Goal: Task Accomplishment & Management: Manage account settings

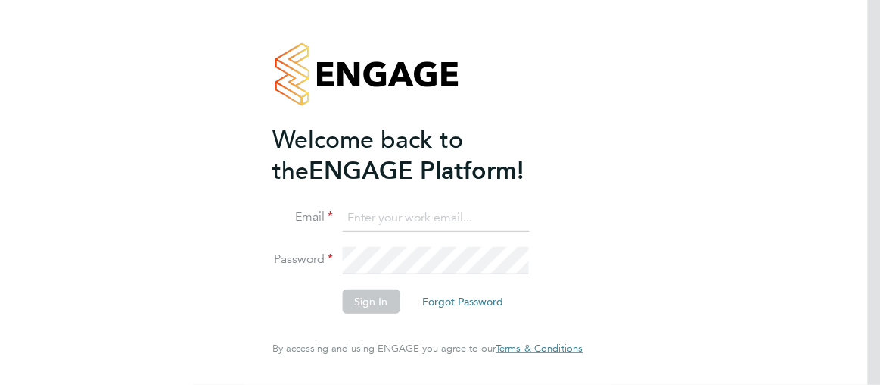
type input "esther.isaac@class1personnel.com"
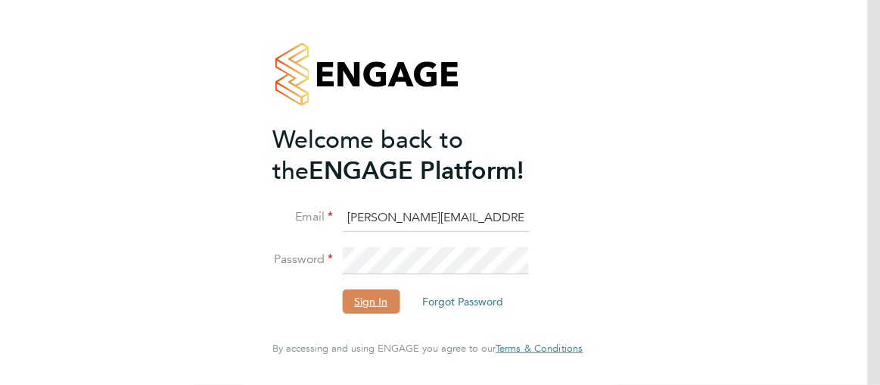
click at [368, 308] on button "Sign In" at bounding box center [371, 301] width 58 height 24
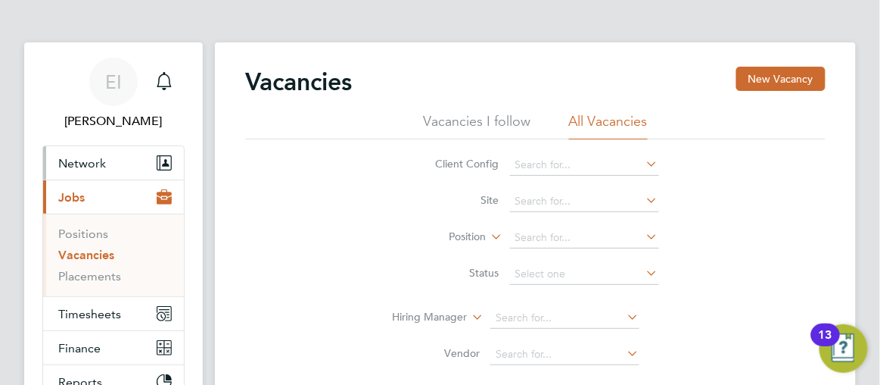
click at [79, 162] on span "Network" at bounding box center [82, 163] width 48 height 14
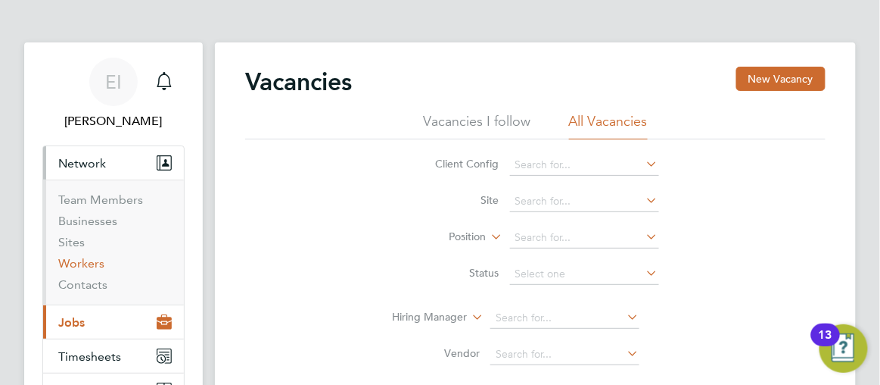
click at [83, 266] on link "Workers" at bounding box center [81, 263] width 46 height 14
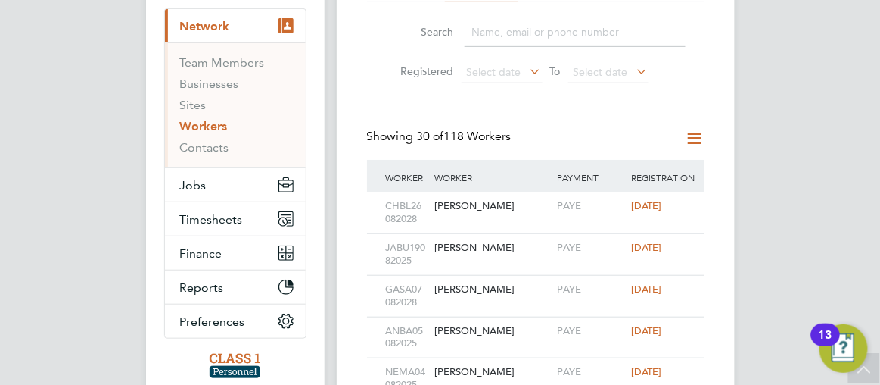
scroll to position [27, 0]
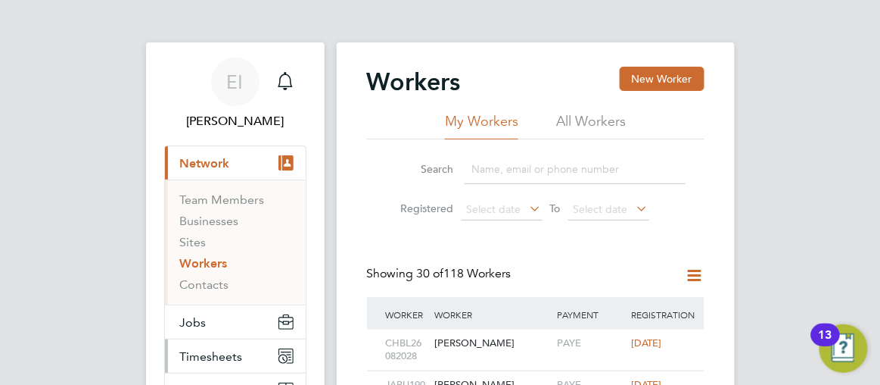
click at [185, 358] on span "Timesheets" at bounding box center [211, 356] width 63 height 14
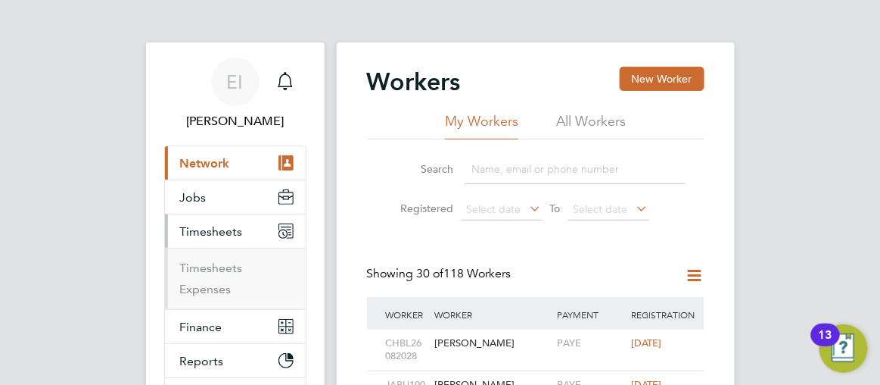
click at [205, 229] on span "Timesheets" at bounding box center [211, 231] width 63 height 14
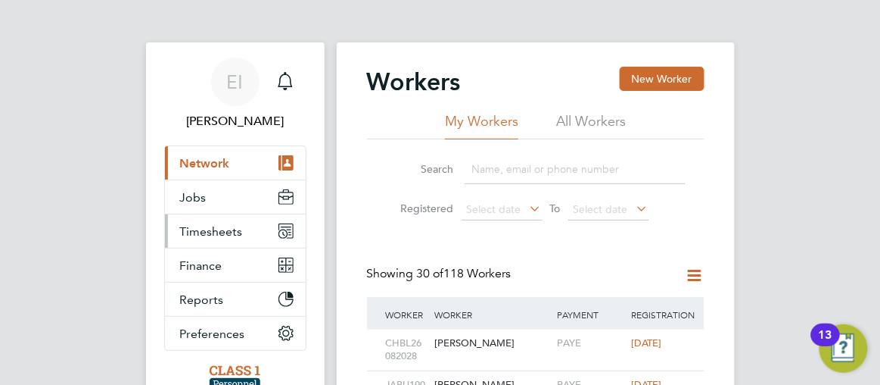
click at [205, 229] on span "Timesheets" at bounding box center [211, 231] width 63 height 14
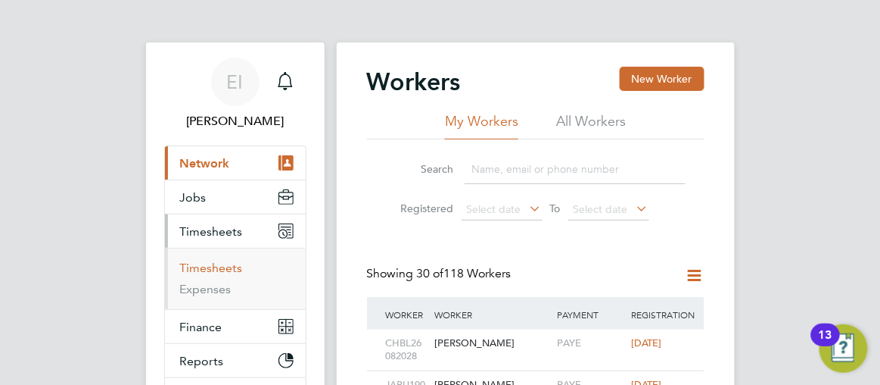
click at [195, 264] on link "Timesheets" at bounding box center [211, 267] width 63 height 14
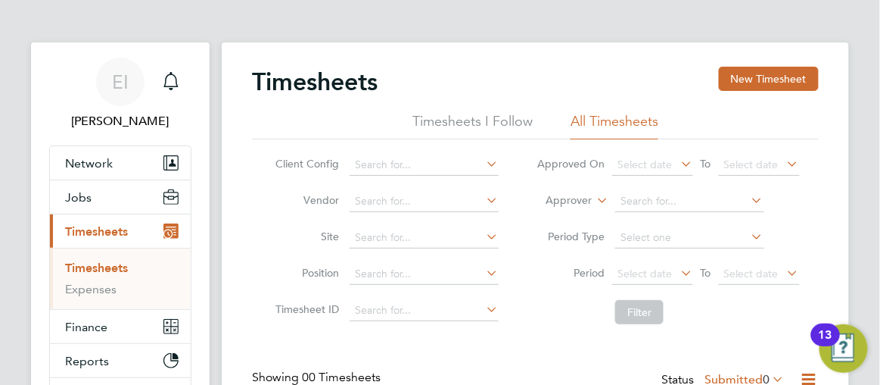
click at [862, 174] on app-barbie "Timesheets New Timesheet Timesheets I Follow All Timesheets Client Config Vendo…" at bounding box center [548, 278] width 652 height 556
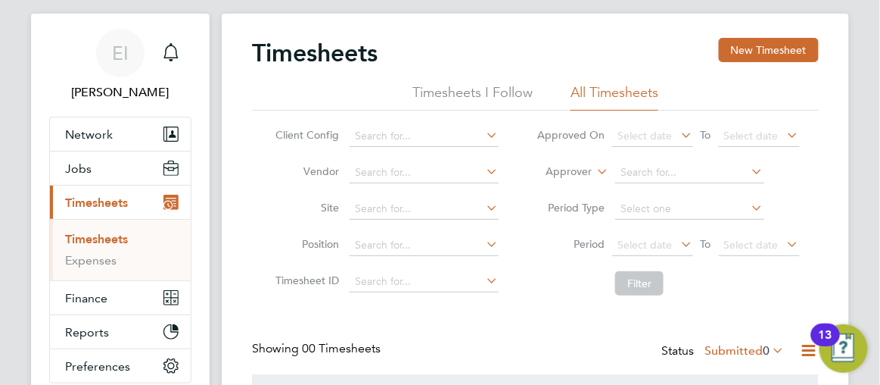
scroll to position [1, 0]
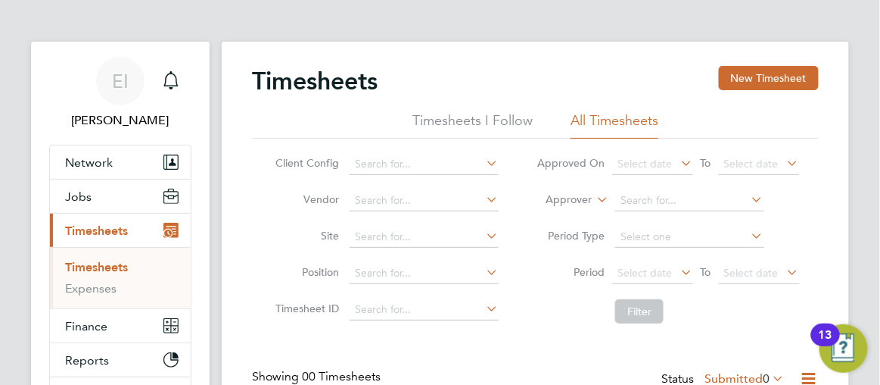
click at [90, 268] on link "Timesheets" at bounding box center [96, 267] width 63 height 14
click at [83, 234] on span "Timesheets" at bounding box center [96, 231] width 63 height 14
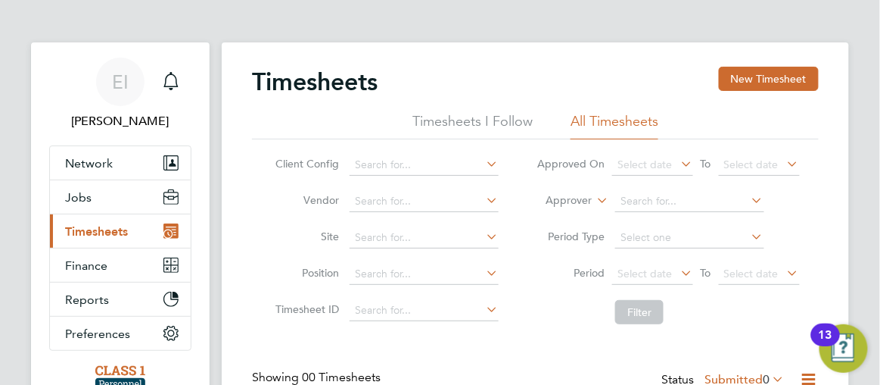
click at [83, 234] on span "Timesheets" at bounding box center [96, 231] width 63 height 14
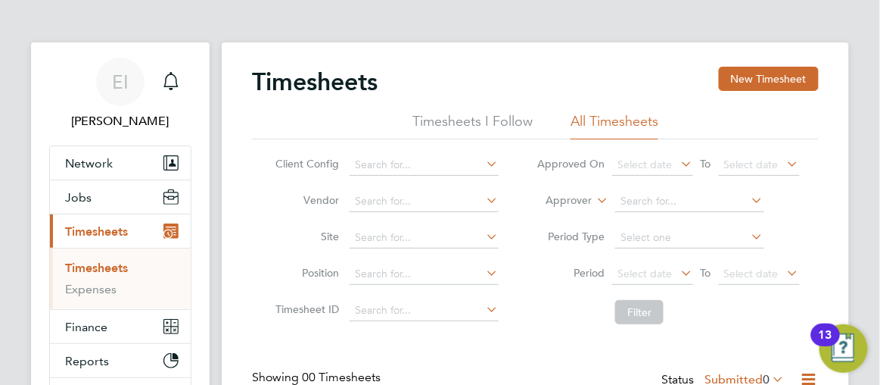
click at [83, 234] on span "Timesheets" at bounding box center [96, 231] width 63 height 14
click at [861, 212] on app-barbie "Timesheets New Timesheet Timesheets I Follow All Timesheets Client Config Vendo…" at bounding box center [548, 278] width 652 height 556
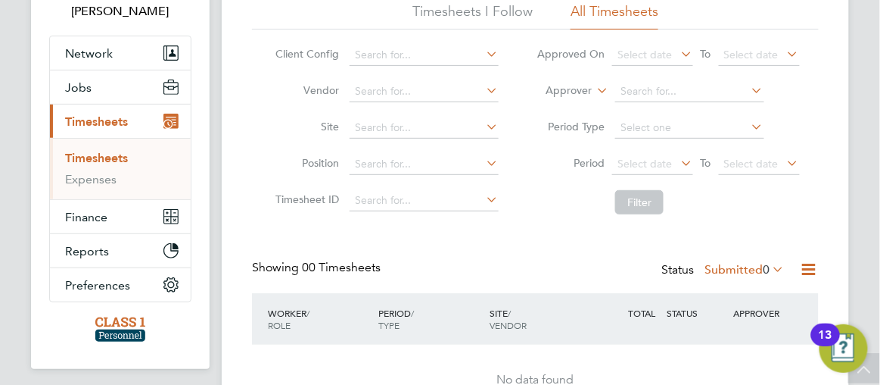
scroll to position [194, 0]
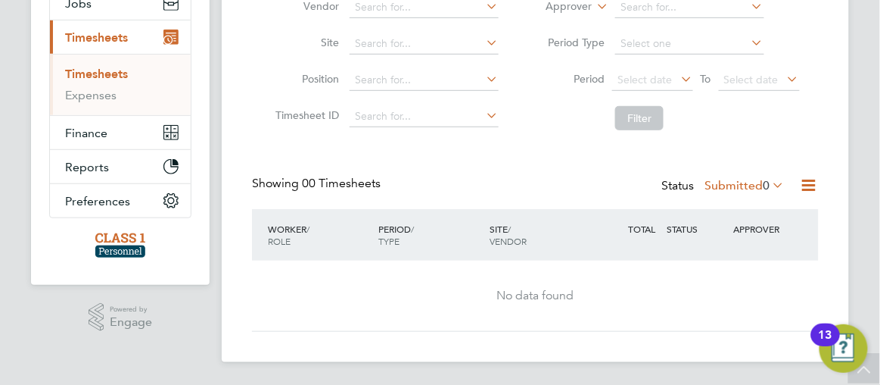
click at [771, 182] on icon at bounding box center [771, 184] width 0 height 21
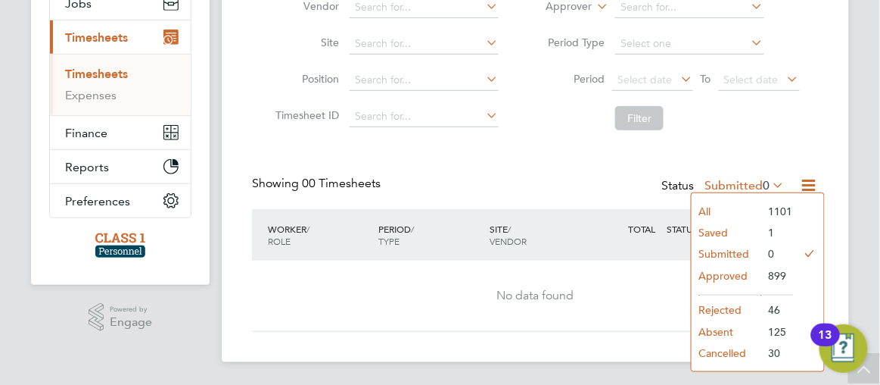
click at [725, 275] on li "Approved" at bounding box center [727, 275] width 70 height 21
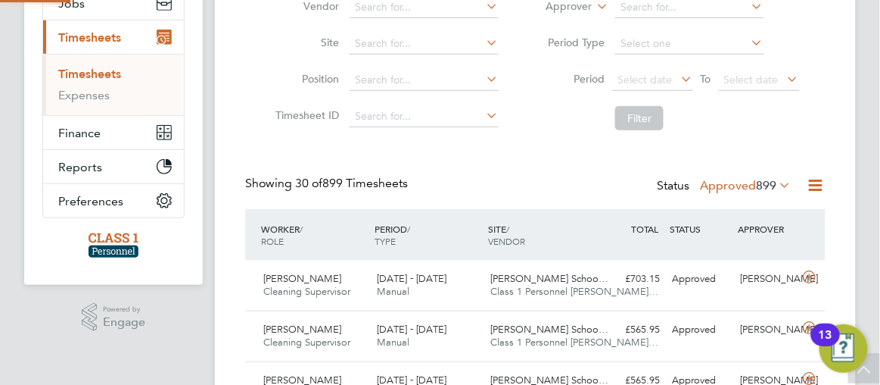
scroll to position [0, 0]
